Goal: Transaction & Acquisition: Book appointment/travel/reservation

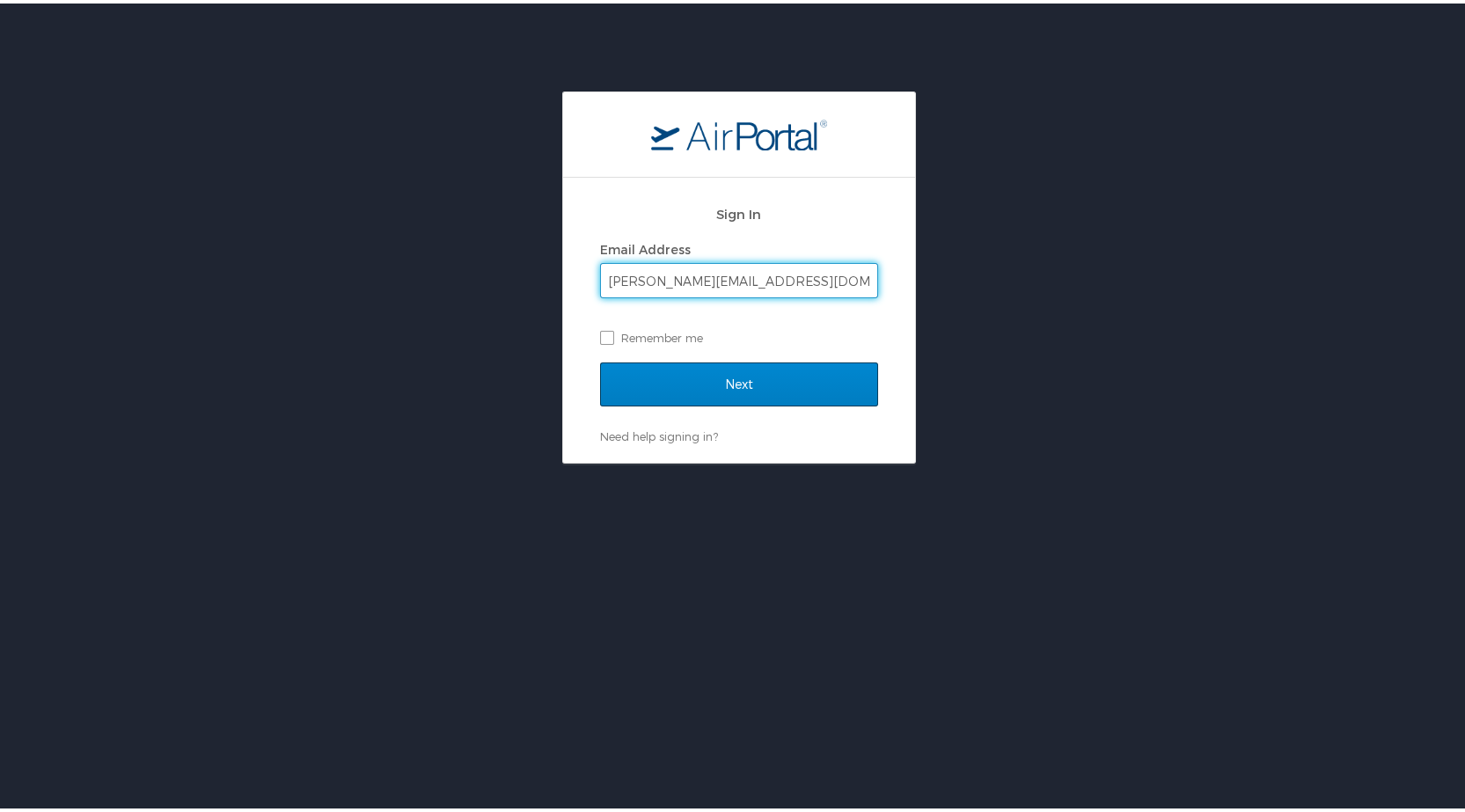
type input "[PERSON_NAME][EMAIL_ADDRESS][DOMAIN_NAME]"
click at [600, 359] on input "Next" at bounding box center [739, 380] width 278 height 44
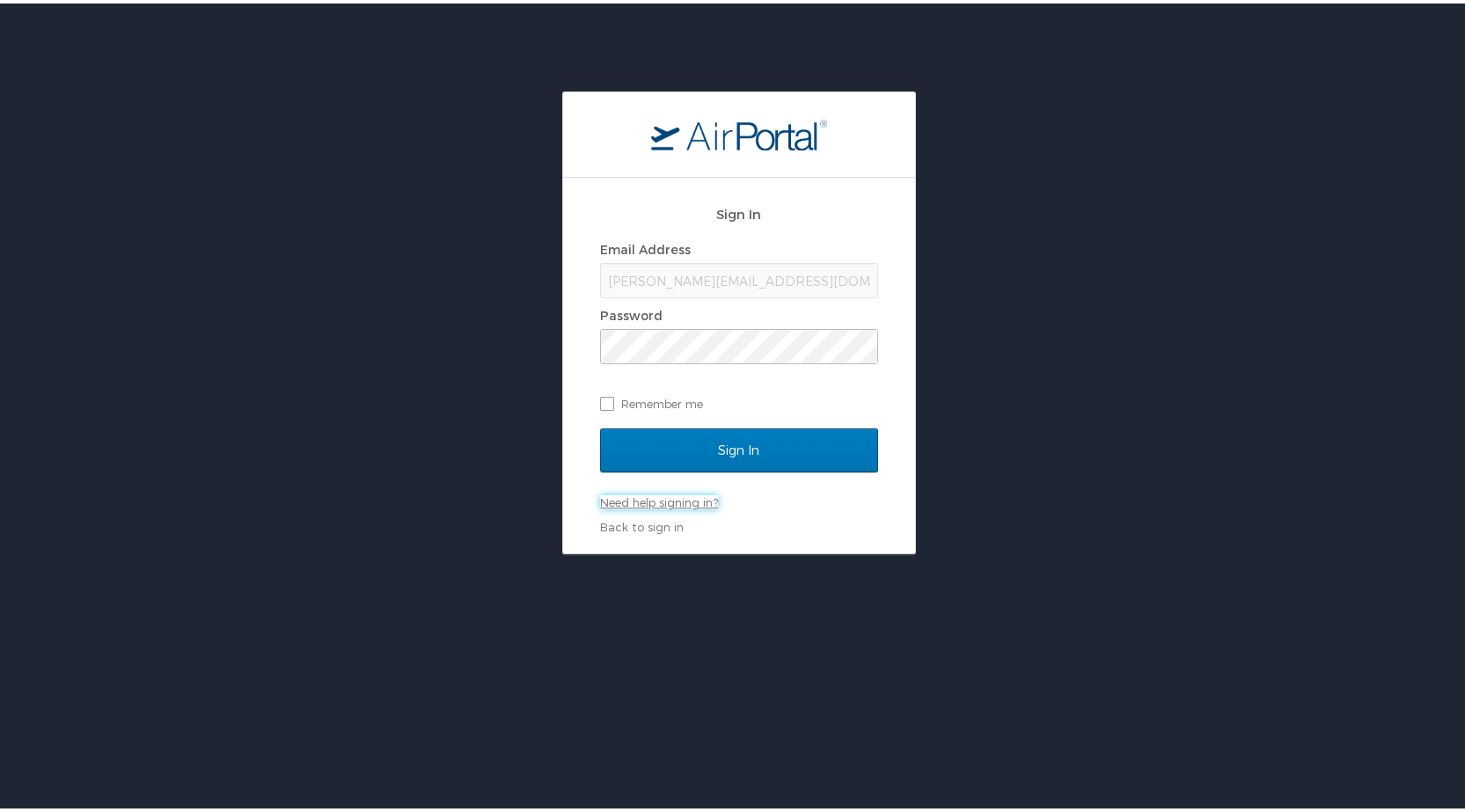
click at [654, 500] on link "Need help signing in?" at bounding box center [658, 499] width 118 height 14
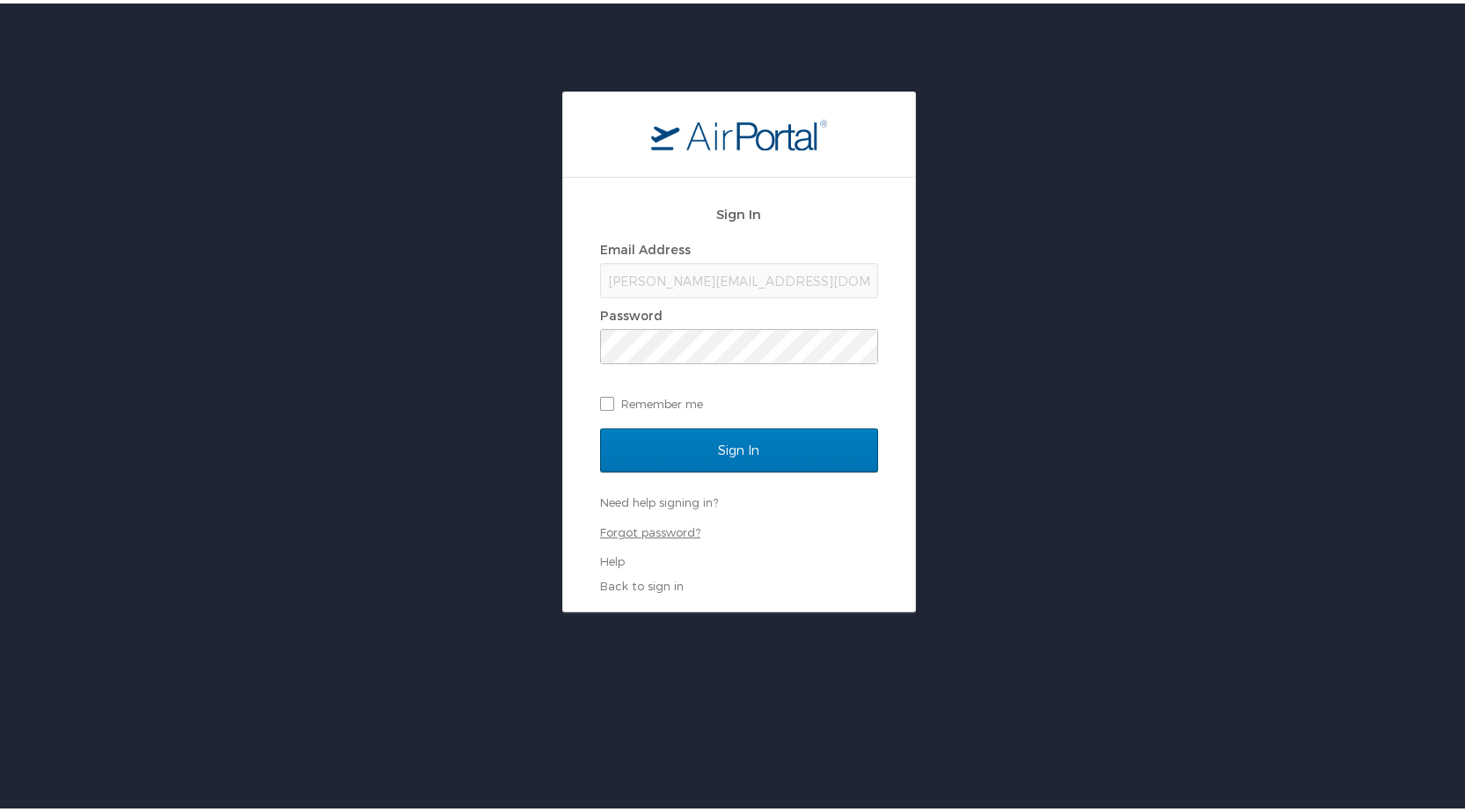
click at [680, 530] on link "Forgot password?" at bounding box center [650, 528] width 101 height 14
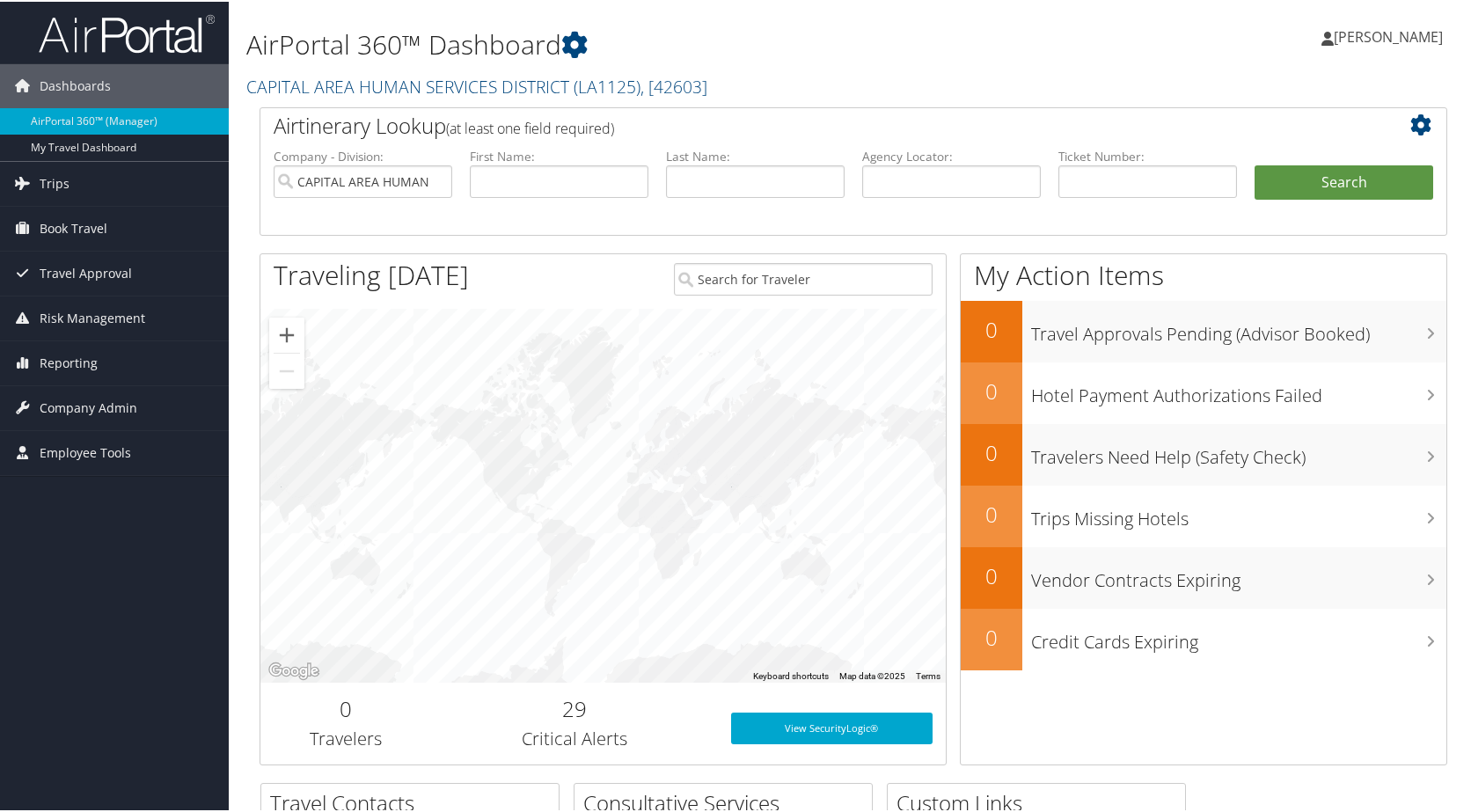
click at [1388, 32] on span "[PERSON_NAME]" at bounding box center [1388, 35] width 109 height 20
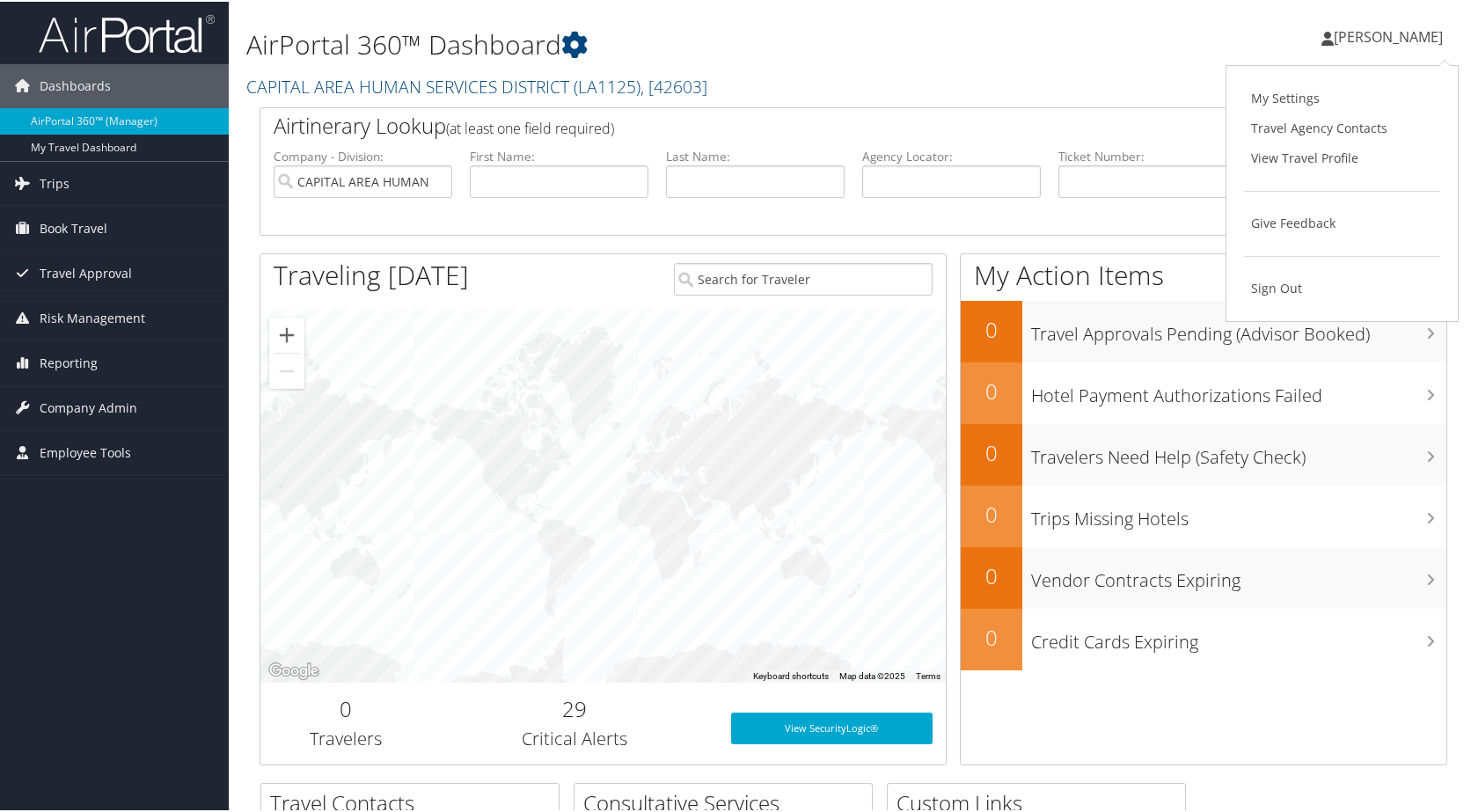
click at [1108, 22] on div "[PERSON_NAME] [PERSON_NAME] My Settings Travel Agency Contacts View Travel Prof…" at bounding box center [1231, 42] width 493 height 67
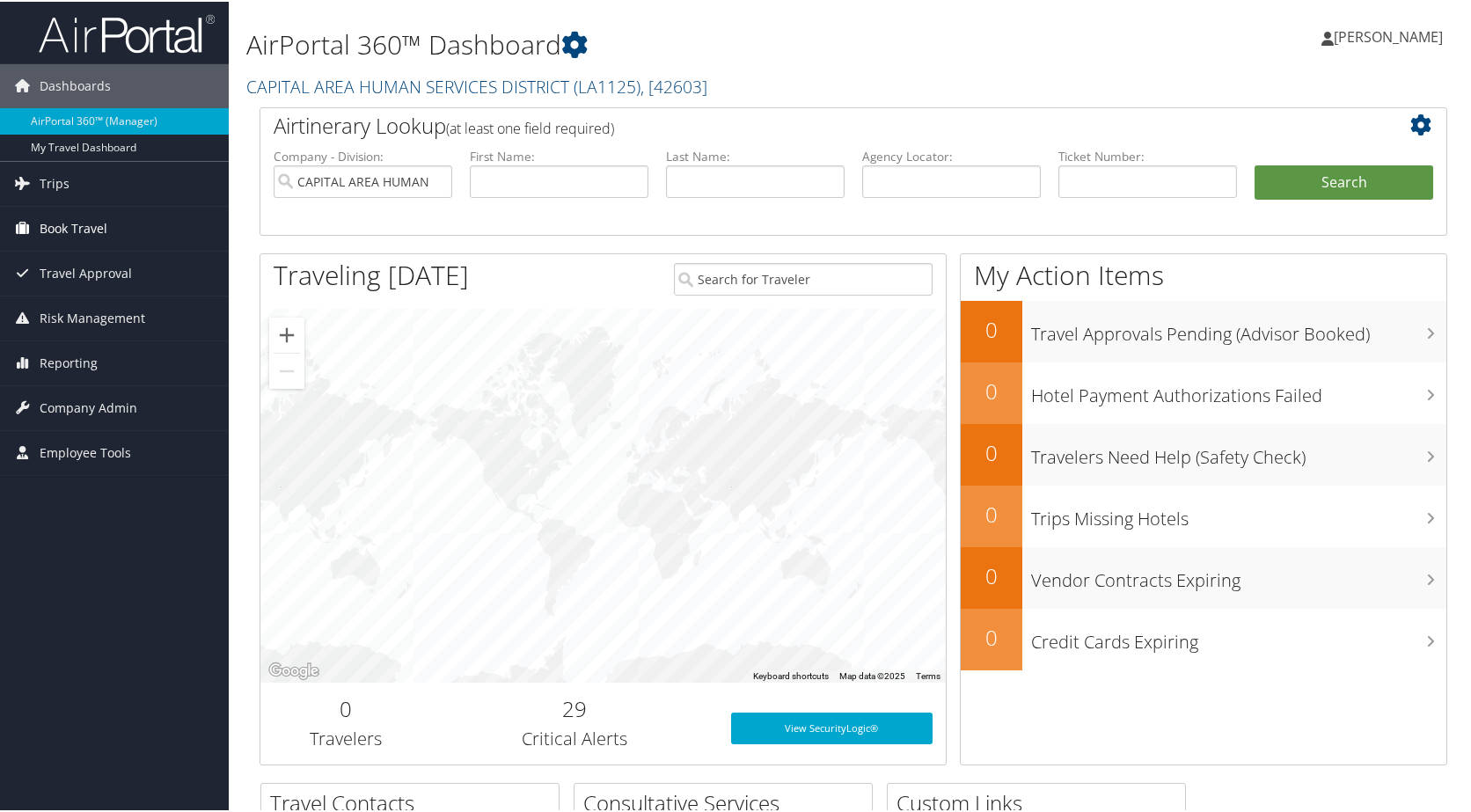
click at [88, 224] on span "Book Travel" at bounding box center [73, 226] width 67 height 44
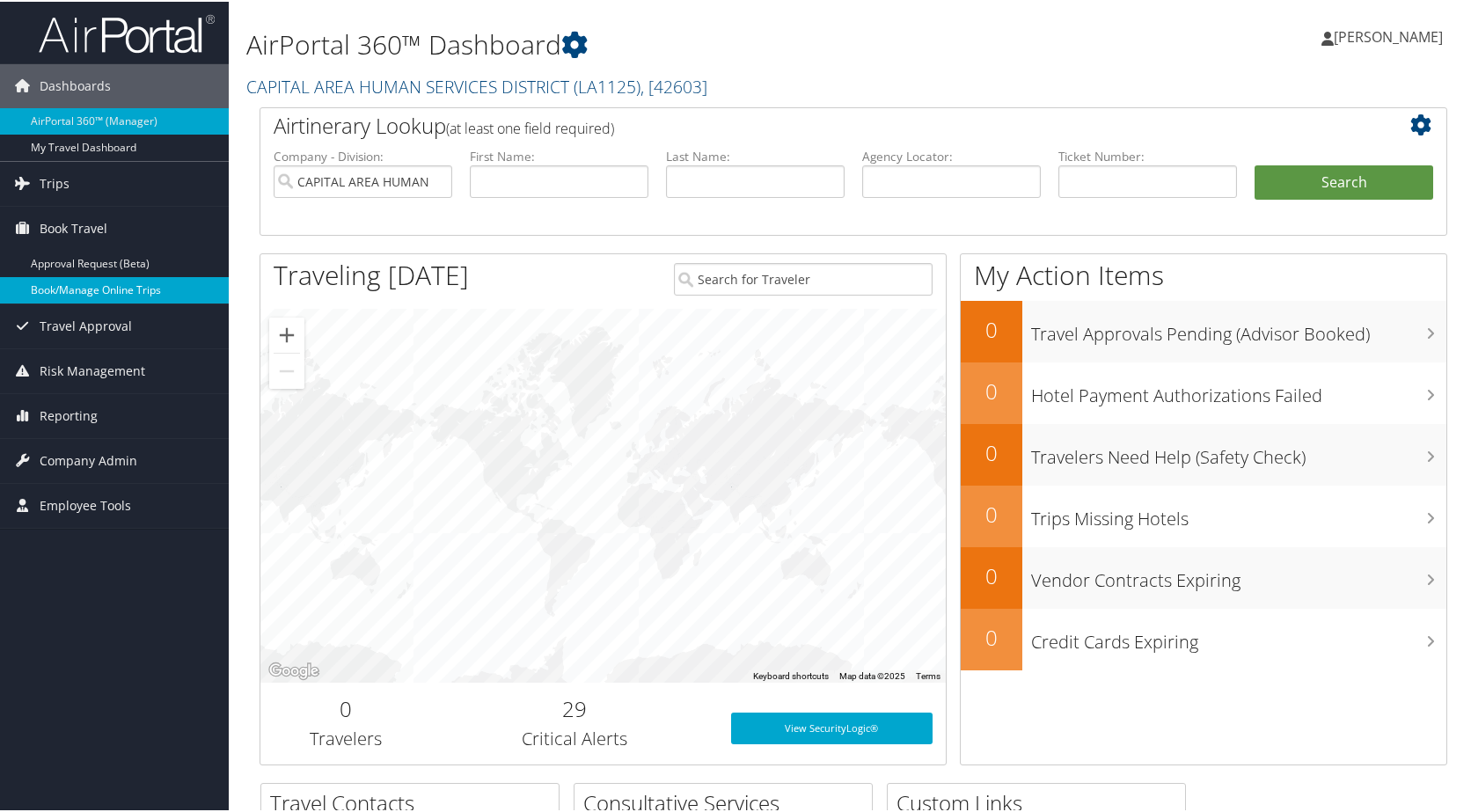
click at [93, 283] on link "Book/Manage Online Trips" at bounding box center [114, 288] width 229 height 26
